Goal: Leave review/rating

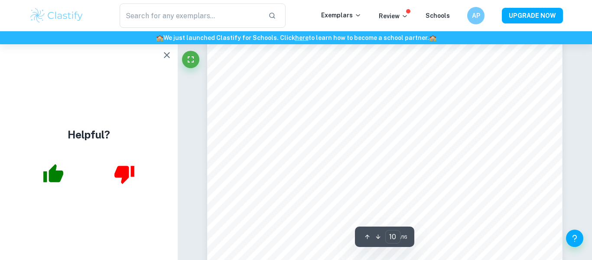
scroll to position [4751, 0]
type input "9"
